Goal: Navigation & Orientation: Find specific page/section

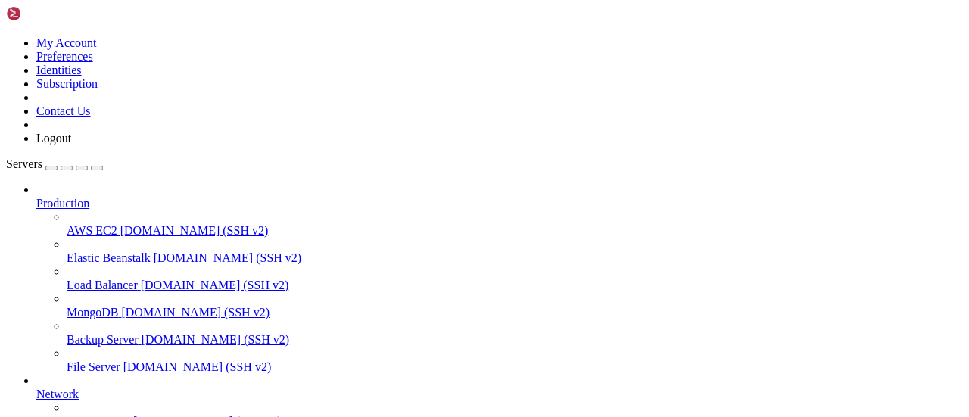
scroll to position [14, 3]
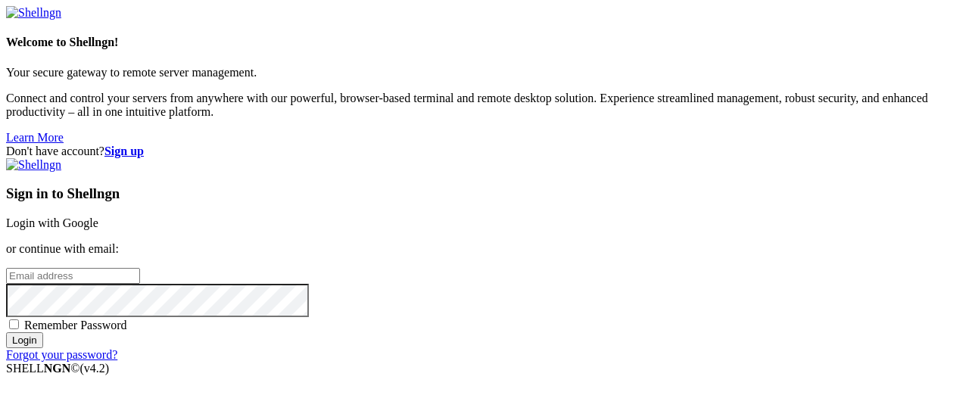
click at [395, 145] on div "Don't have account? Sign up Sign in to Shellngn Login with Google or continue w…" at bounding box center [484, 253] width 957 height 217
click at [98, 216] on link "Login with Google" at bounding box center [52, 222] width 92 height 13
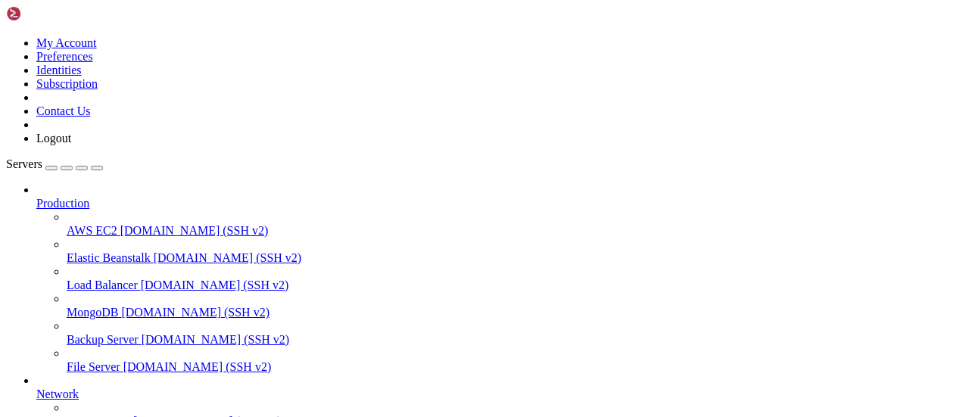
scroll to position [1107, 0]
